Goal: Task Accomplishment & Management: Manage account settings

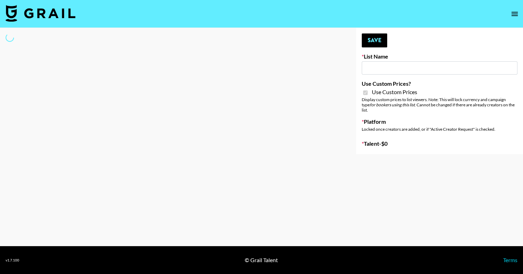
type input "Grace Club"
checkbox input "true"
select select "Brand"
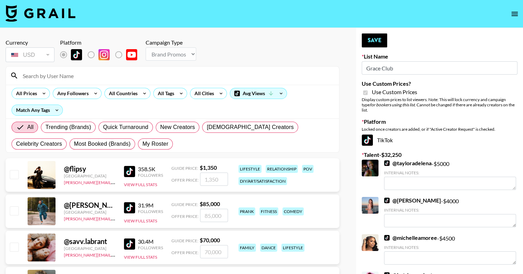
click at [68, 69] on div at bounding box center [172, 76] width 333 height 18
click at [68, 72] on input at bounding box center [176, 75] width 316 height 11
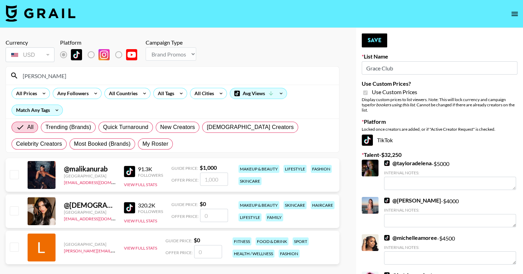
type input "malik"
click at [16, 176] on input "checkbox" at bounding box center [14, 174] width 8 height 8
checkbox input "true"
type input "1000"
click at [46, 79] on input "malik" at bounding box center [176, 75] width 316 height 11
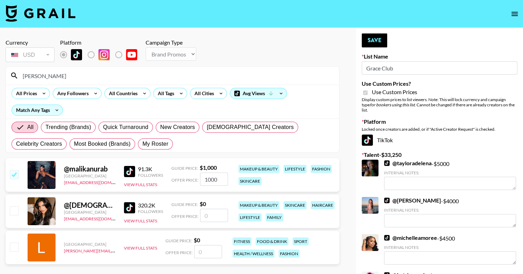
click at [46, 79] on input "malik" at bounding box center [176, 75] width 316 height 11
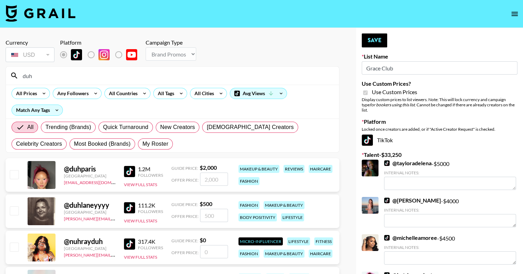
type input "duh"
click at [14, 178] on input "checkbox" at bounding box center [14, 174] width 8 height 8
checkbox input "true"
type input "2000"
click at [383, 38] on button "Save" at bounding box center [374, 41] width 25 height 14
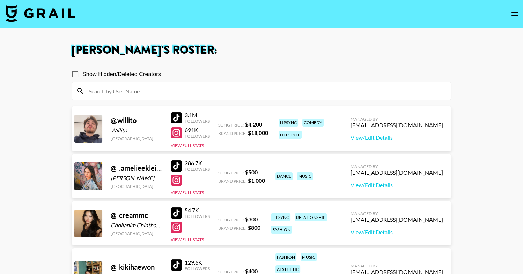
click at [269, 89] on input at bounding box center [265, 90] width 362 height 11
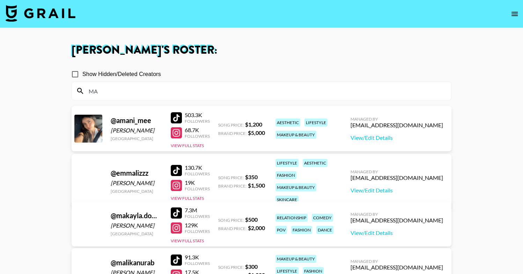
type input "M"
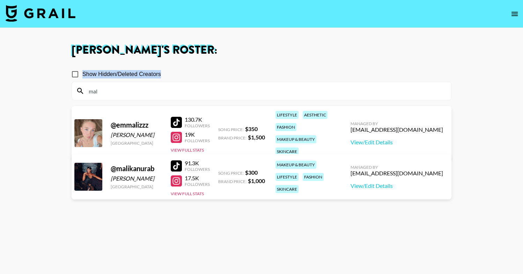
click at [314, 70] on div "Show Hidden/Deleted Creators" at bounding box center [262, 74] width 380 height 15
click at [177, 117] on div at bounding box center [176, 122] width 11 height 11
click at [174, 164] on div at bounding box center [176, 166] width 11 height 11
click at [134, 92] on input "mal" at bounding box center [265, 90] width 362 height 11
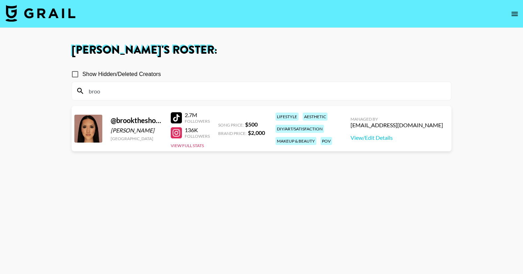
type input "broo"
click at [183, 118] on link at bounding box center [178, 117] width 14 height 11
click at [136, 93] on input "broo" at bounding box center [265, 90] width 362 height 11
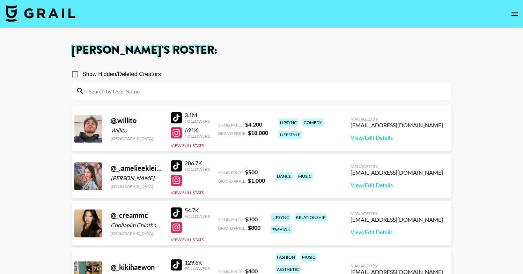
click at [140, 86] on input at bounding box center [265, 90] width 362 height 11
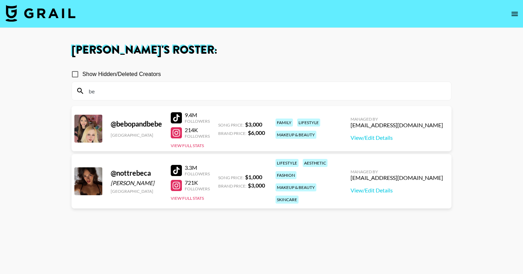
type input "be"
click at [176, 116] on div at bounding box center [176, 117] width 11 height 11
click at [178, 134] on div at bounding box center [176, 132] width 11 height 11
click at [182, 152] on div "@ bebopandbebe [GEOGRAPHIC_DATA] 9.4M Followers 214K Followers View Full Stats …" at bounding box center [262, 130] width 380 height 48
click at [189, 142] on div "9.4M Followers 214K Followers View Full Stats" at bounding box center [190, 129] width 39 height 40
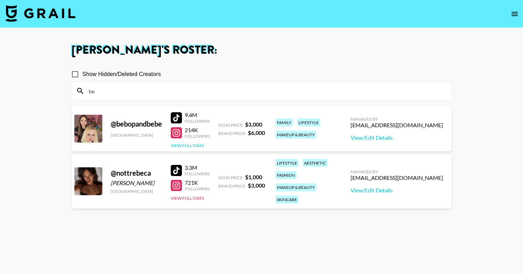
click at [197, 147] on button "View Full Stats" at bounding box center [187, 145] width 33 height 5
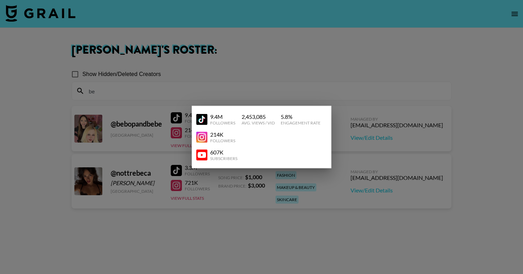
click at [200, 157] on img at bounding box center [201, 154] width 11 height 11
click at [166, 24] on div at bounding box center [261, 137] width 523 height 274
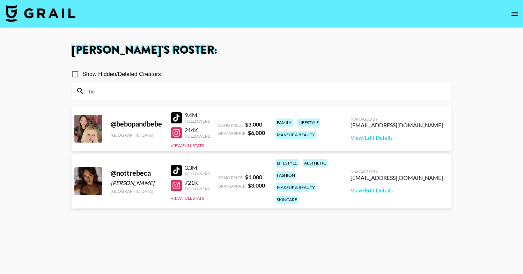
click at [122, 90] on input "be" at bounding box center [265, 90] width 362 height 11
type input "be"
click at [194, 143] on button "View Full Stats" at bounding box center [187, 145] width 33 height 5
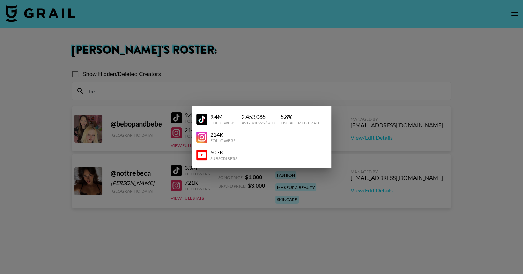
click at [198, 156] on img at bounding box center [201, 154] width 11 height 11
